Goal: Information Seeking & Learning: Find contact information

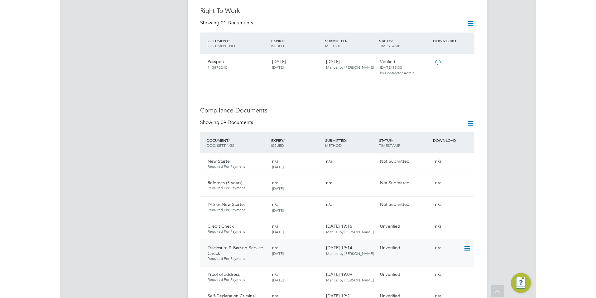
scroll to position [269, 0]
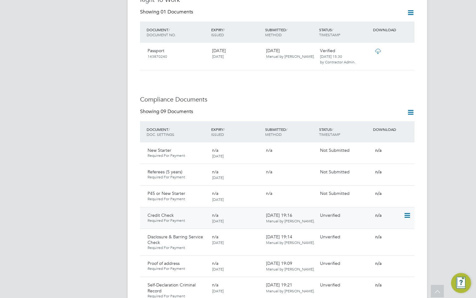
click at [408, 211] on icon at bounding box center [407, 214] width 6 height 7
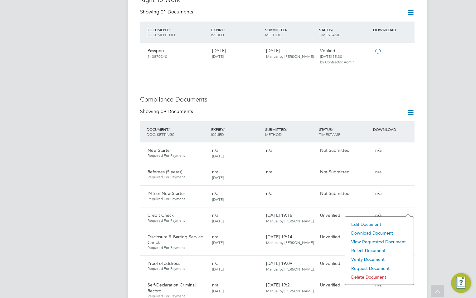
click at [379, 240] on li "View Requested Document" at bounding box center [379, 241] width 62 height 9
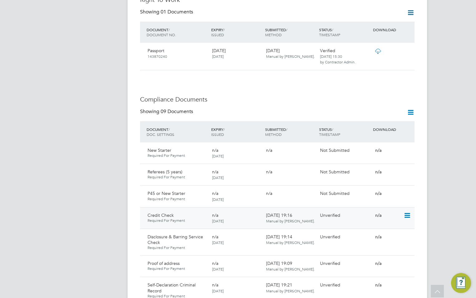
click at [407, 211] on icon at bounding box center [407, 214] width 6 height 7
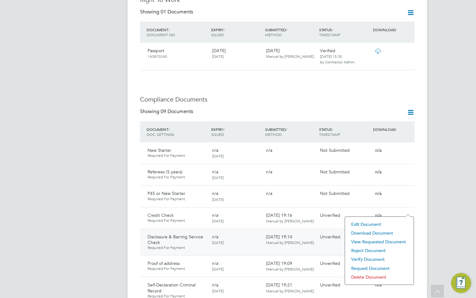
click at [377, 231] on li "Download Document" at bounding box center [379, 232] width 62 height 9
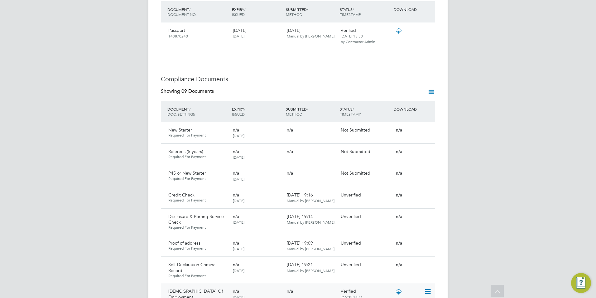
scroll to position [300, 0]
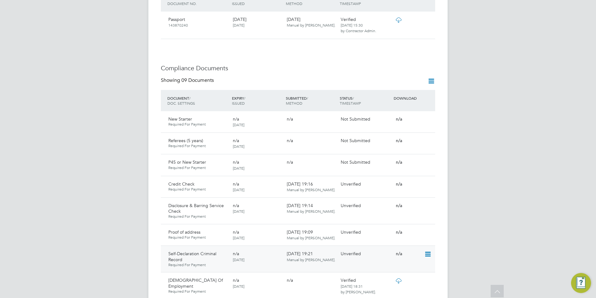
click at [427, 250] on icon at bounding box center [427, 253] width 6 height 7
click at [390, 279] on li "View Requested Document" at bounding box center [400, 280] width 62 height 9
click at [426, 250] on icon at bounding box center [427, 253] width 6 height 7
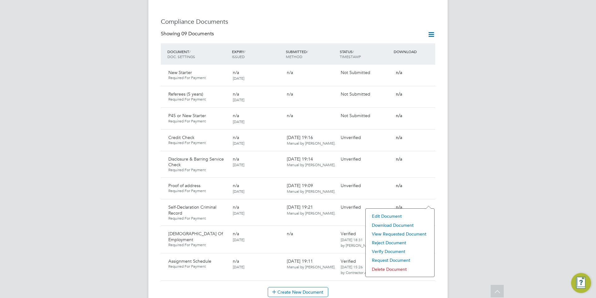
scroll to position [362, 0]
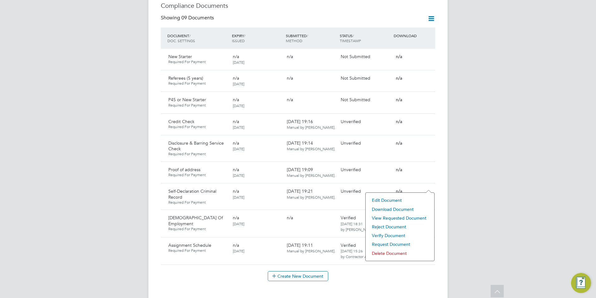
click at [399, 215] on li "View Requested Document" at bounding box center [400, 217] width 62 height 9
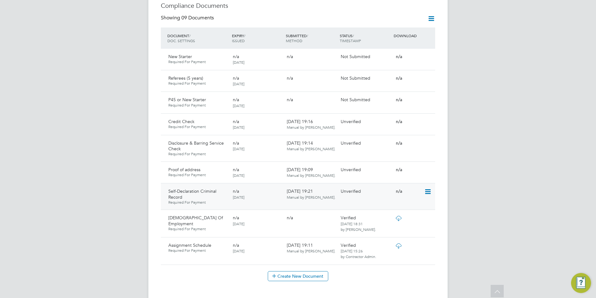
click at [427, 188] on icon at bounding box center [427, 191] width 6 height 7
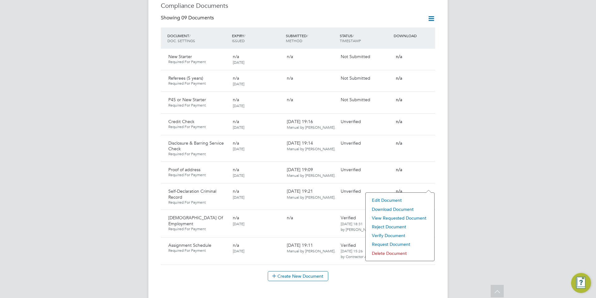
click at [400, 208] on li "Download Document" at bounding box center [400, 209] width 62 height 9
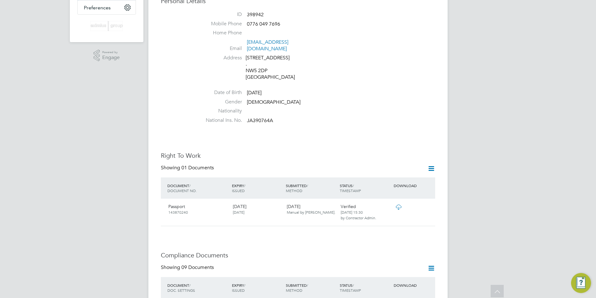
scroll to position [19, 0]
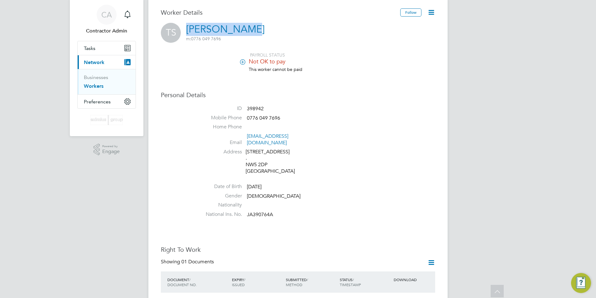
click at [98, 85] on link "Workers" at bounding box center [94, 86] width 20 height 6
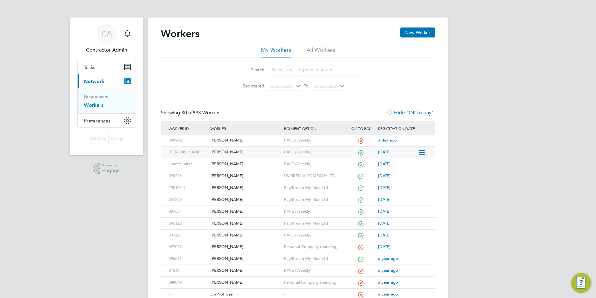
click at [240, 150] on div "David Macnamara" at bounding box center [245, 152] width 73 height 12
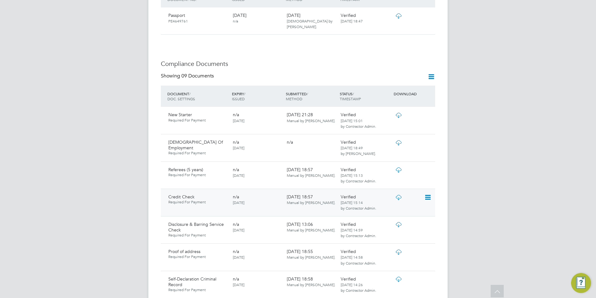
scroll to position [312, 0]
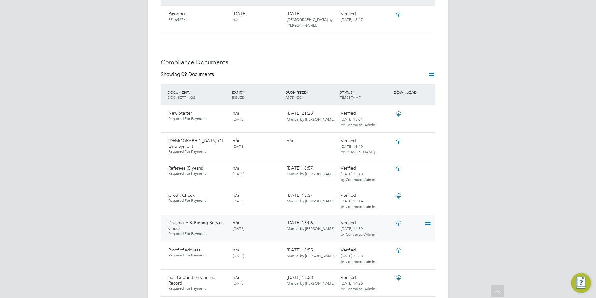
click at [428, 219] on icon at bounding box center [427, 222] width 6 height 7
click at [388, 234] on li "Download Document" at bounding box center [400, 234] width 62 height 9
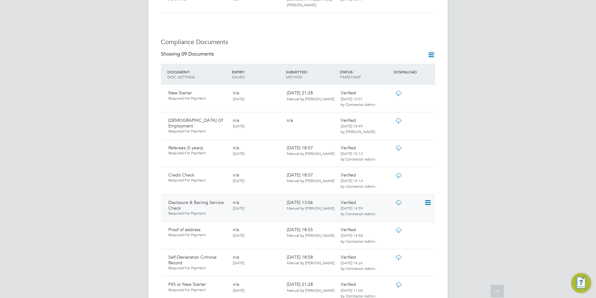
scroll to position [343, 0]
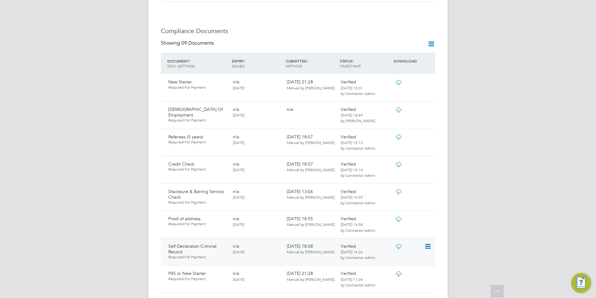
click at [426, 242] on icon at bounding box center [427, 245] width 6 height 7
click at [393, 258] on li "Download Document" at bounding box center [400, 258] width 62 height 9
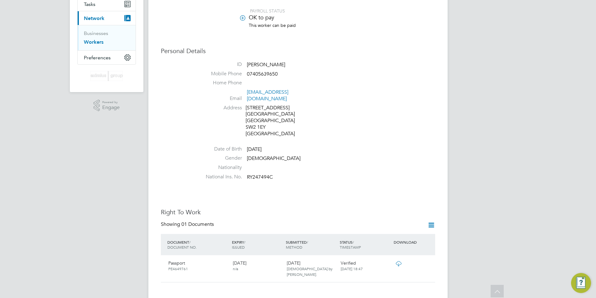
scroll to position [62, 0]
click at [93, 43] on link "Workers" at bounding box center [94, 43] width 20 height 6
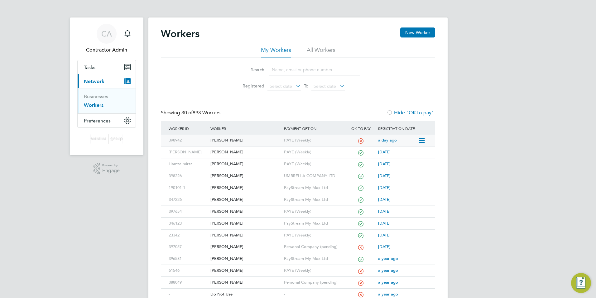
click at [219, 138] on div "[PERSON_NAME]" at bounding box center [245, 140] width 73 height 12
click at [219, 153] on div "David Macnamara" at bounding box center [245, 152] width 73 height 12
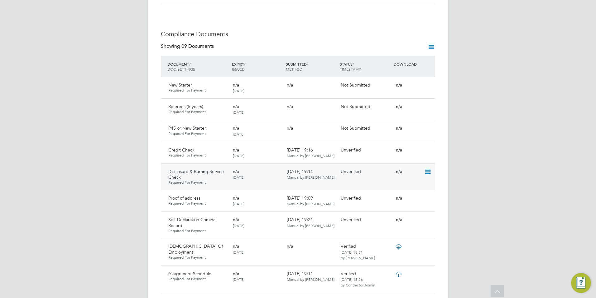
scroll to position [343, 0]
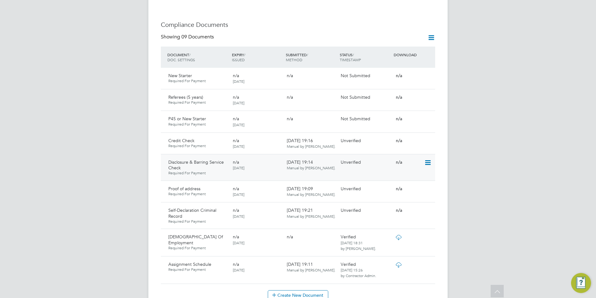
click at [426, 159] on icon at bounding box center [427, 162] width 6 height 7
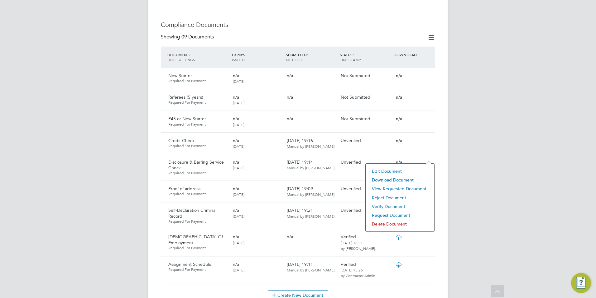
click at [392, 187] on li "View Requested Document" at bounding box center [400, 188] width 62 height 9
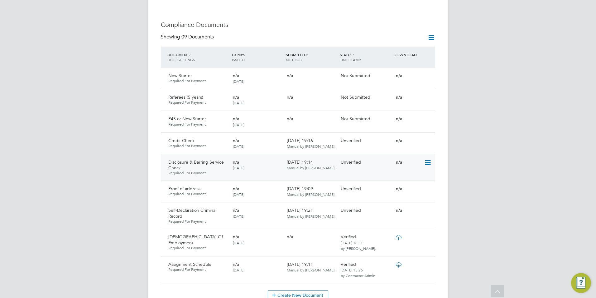
click at [425, 159] on icon at bounding box center [427, 162] width 6 height 7
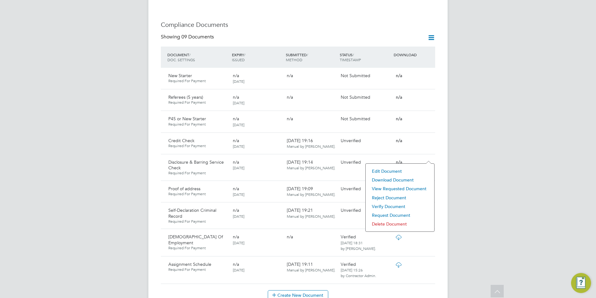
click at [390, 188] on li "View Requested Document" at bounding box center [400, 188] width 62 height 9
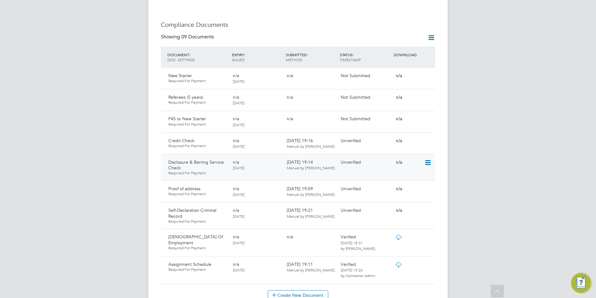
click at [430, 159] on icon at bounding box center [427, 162] width 6 height 7
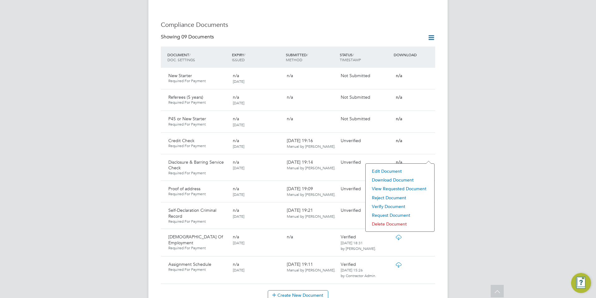
click at [400, 179] on li "Download Document" at bounding box center [400, 179] width 62 height 9
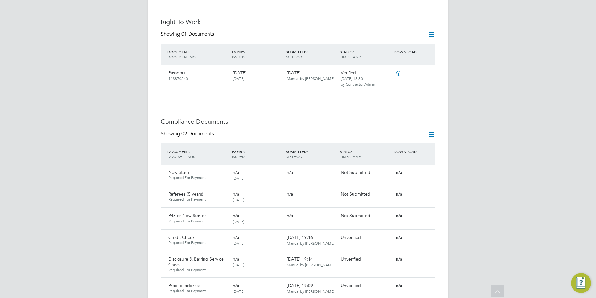
scroll to position [187, 0]
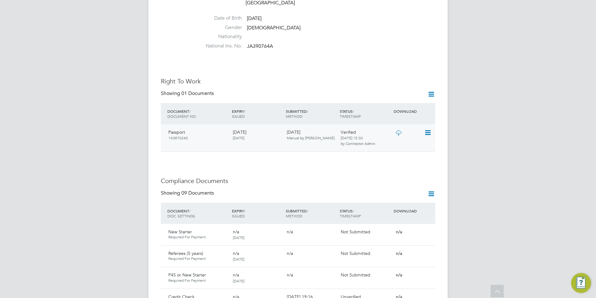
click at [429, 129] on icon at bounding box center [427, 132] width 6 height 7
click at [404, 161] on li "View Details" at bounding box center [410, 161] width 42 height 9
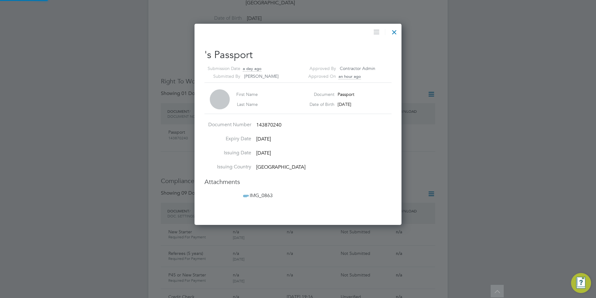
scroll to position [201, 207]
click at [267, 193] on span "IMG_0863" at bounding box center [257, 195] width 31 height 6
click at [396, 30] on div at bounding box center [394, 30] width 11 height 11
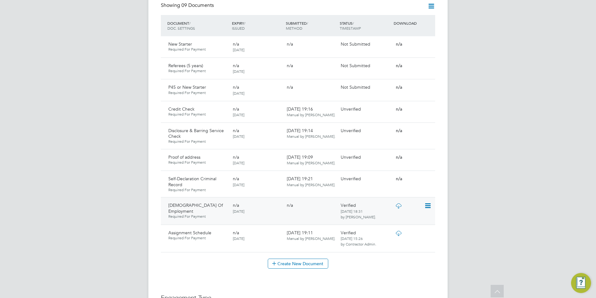
scroll to position [374, 0]
click at [427, 106] on icon at bounding box center [427, 109] width 6 height 7
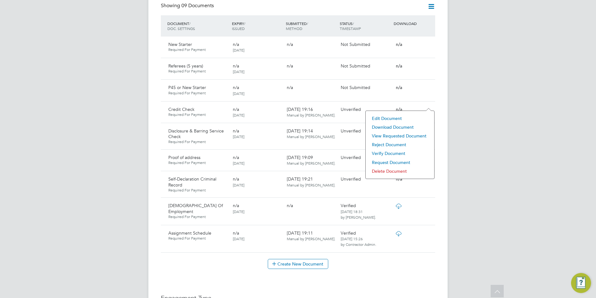
click at [394, 126] on li "Download Document" at bounding box center [400, 127] width 62 height 9
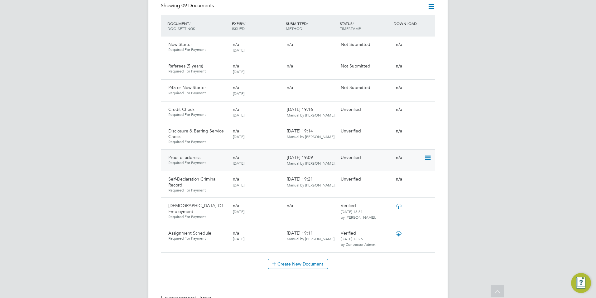
click at [428, 154] on icon at bounding box center [427, 157] width 6 height 7
click at [405, 173] on li "Download Document" at bounding box center [406, 175] width 50 height 9
click at [431, 154] on icon at bounding box center [427, 157] width 6 height 7
click at [414, 175] on li "Download Document" at bounding box center [406, 175] width 50 height 9
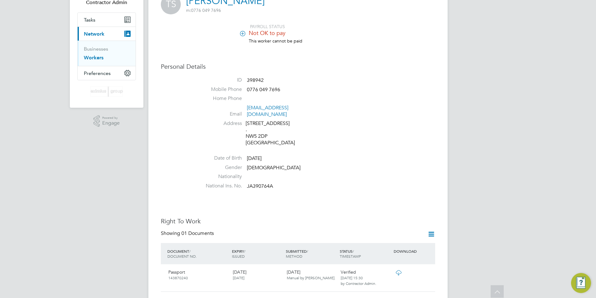
scroll to position [0, 0]
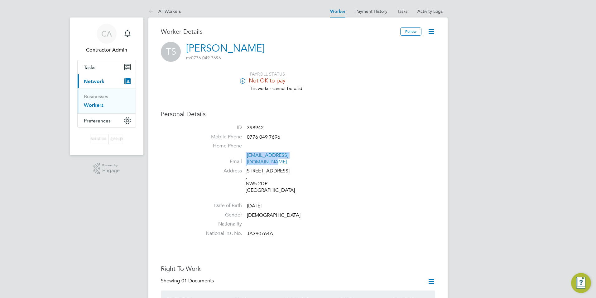
drag, startPoint x: 312, startPoint y: 155, endPoint x: 245, endPoint y: 155, distance: 66.1
click at [245, 155] on li "Email tinasharkeyuk@yahoo.co.uk" at bounding box center [316, 159] width 237 height 15
copy li "tinasharkeyuk@yahoo.co.uk"
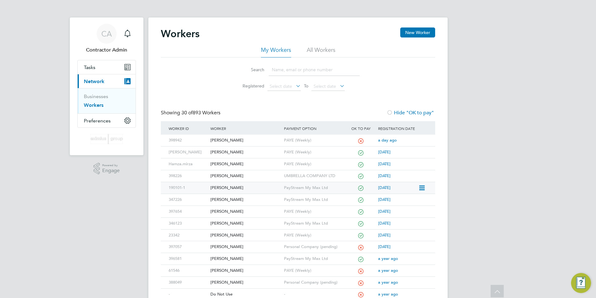
scroll to position [94, 0]
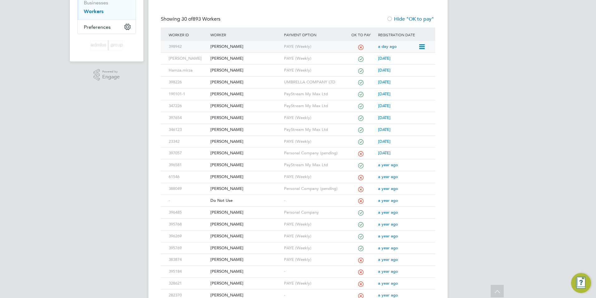
click at [222, 47] on div "[PERSON_NAME]" at bounding box center [245, 47] width 73 height 12
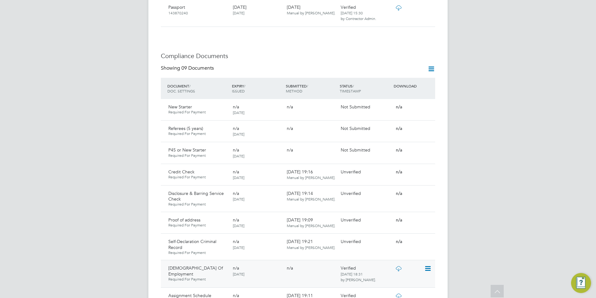
scroll to position [343, 0]
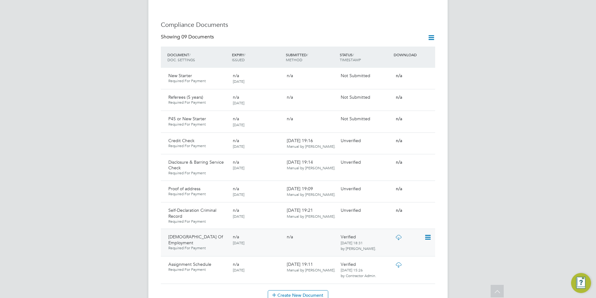
click at [430, 233] on icon at bounding box center [427, 236] width 6 height 7
click at [396, 262] on li "View Requested Document" at bounding box center [400, 263] width 62 height 9
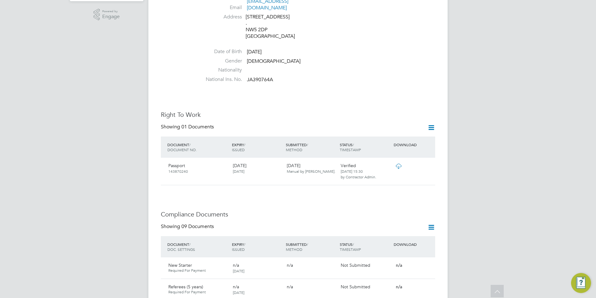
scroll to position [62, 0]
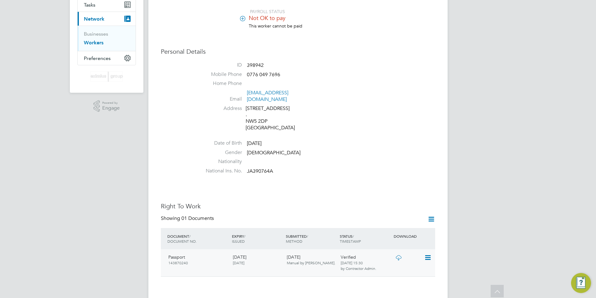
click at [188, 252] on div "Passport [PASSPORT]" at bounding box center [198, 259] width 65 height 16
click at [429, 254] on icon at bounding box center [427, 257] width 6 height 7
click at [404, 286] on li "View Details" at bounding box center [410, 286] width 42 height 9
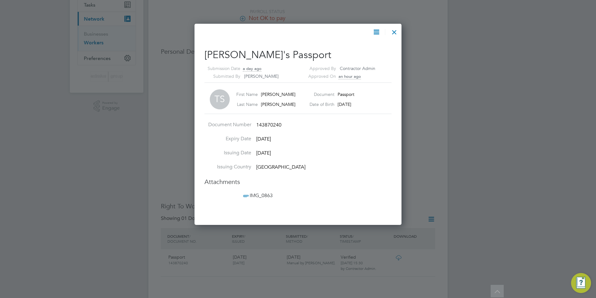
scroll to position [201, 207]
click at [265, 194] on span "IMG_0863" at bounding box center [257, 195] width 31 height 6
drag, startPoint x: 283, startPoint y: 30, endPoint x: 324, endPoint y: 218, distance: 192.4
click at [324, 218] on div "[PERSON_NAME]'s Passport Submission Date a day ago Submitted By [PERSON_NAME] A…" at bounding box center [298, 124] width 207 height 201
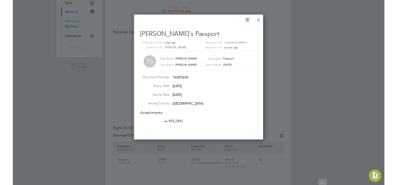
scroll to position [201, 207]
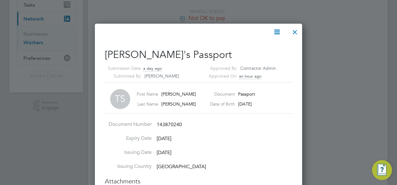
click at [198, 28] on div at bounding box center [197, 32] width 184 height 8
drag, startPoint x: 173, startPoint y: 104, endPoint x: 162, endPoint y: 104, distance: 11.9
click at [162, 104] on div "First Name Tina Last Name Sharkey" at bounding box center [171, 99] width 77 height 24
copy span "Sharkey"
drag, startPoint x: 170, startPoint y: 93, endPoint x: 161, endPoint y: 94, distance: 9.1
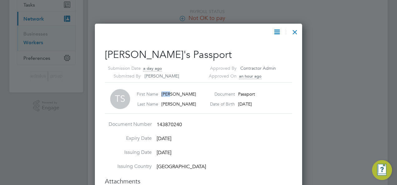
click at [161, 94] on div "First Name Tina" at bounding box center [171, 94] width 77 height 6
copy span "Tina"
drag, startPoint x: 178, startPoint y: 104, endPoint x: 160, endPoint y: 105, distance: 17.5
click at [160, 105] on div "Last Name Sharkey" at bounding box center [171, 104] width 77 height 6
copy span "Sharkey"
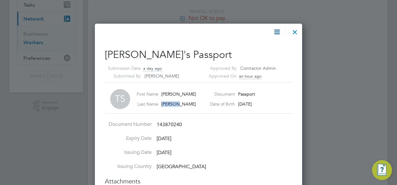
click at [295, 31] on div at bounding box center [294, 30] width 11 height 11
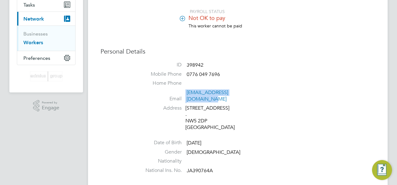
drag, startPoint x: 255, startPoint y: 93, endPoint x: 185, endPoint y: 93, distance: 70.2
click at [185, 93] on li "Email tinasharkeyuk@yahoo.co.uk" at bounding box center [256, 97] width 237 height 15
copy li "[EMAIL_ADDRESS][DOMAIN_NAME]"
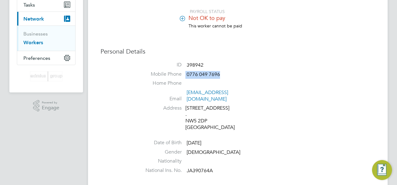
drag, startPoint x: 226, startPoint y: 78, endPoint x: 186, endPoint y: 75, distance: 41.0
click at [186, 75] on li "Mobile Phone 0776 049 7696" at bounding box center [256, 75] width 237 height 9
copy li "0776 049 7696"
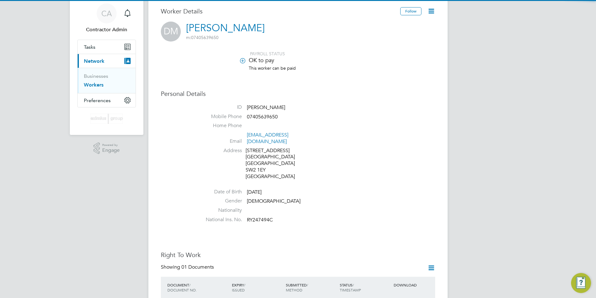
scroll to position [31, 0]
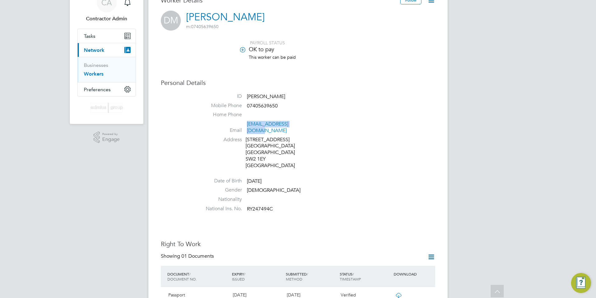
drag, startPoint x: 309, startPoint y: 124, endPoint x: 248, endPoint y: 126, distance: 61.5
click at [248, 126] on li "Email [EMAIL_ADDRESS][DOMAIN_NAME]" at bounding box center [316, 128] width 237 height 15
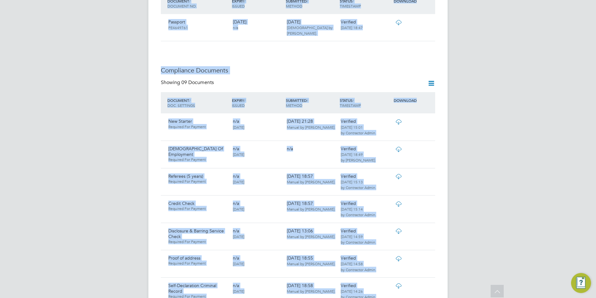
drag, startPoint x: 385, startPoint y: 287, endPoint x: 362, endPoint y: 393, distance: 108.0
click at [362, 297] on html "CA Contractor Admin Notifications Applications: Tasks Current page: Network Bus…" at bounding box center [298, 241] width 596 height 1091
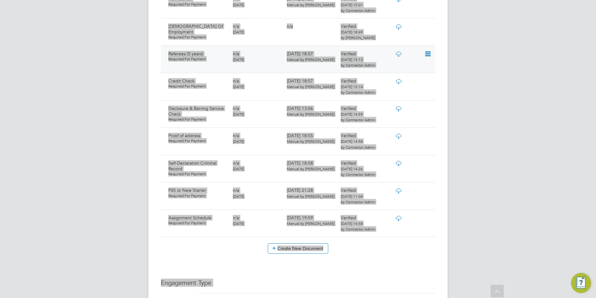
scroll to position [334, 0]
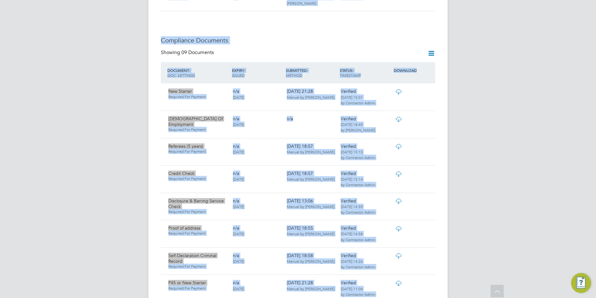
click at [362, 36] on h3 "Compliance Documents" at bounding box center [298, 40] width 274 height 8
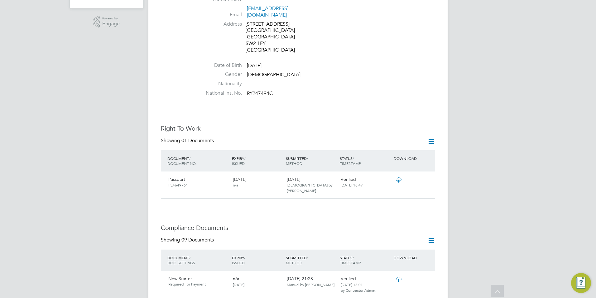
scroll to position [0, 0]
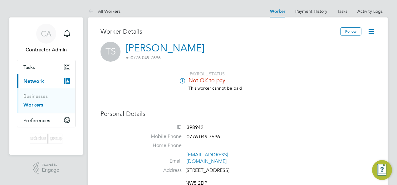
scroll to position [62, 0]
